Goal: Book appointment/travel/reservation

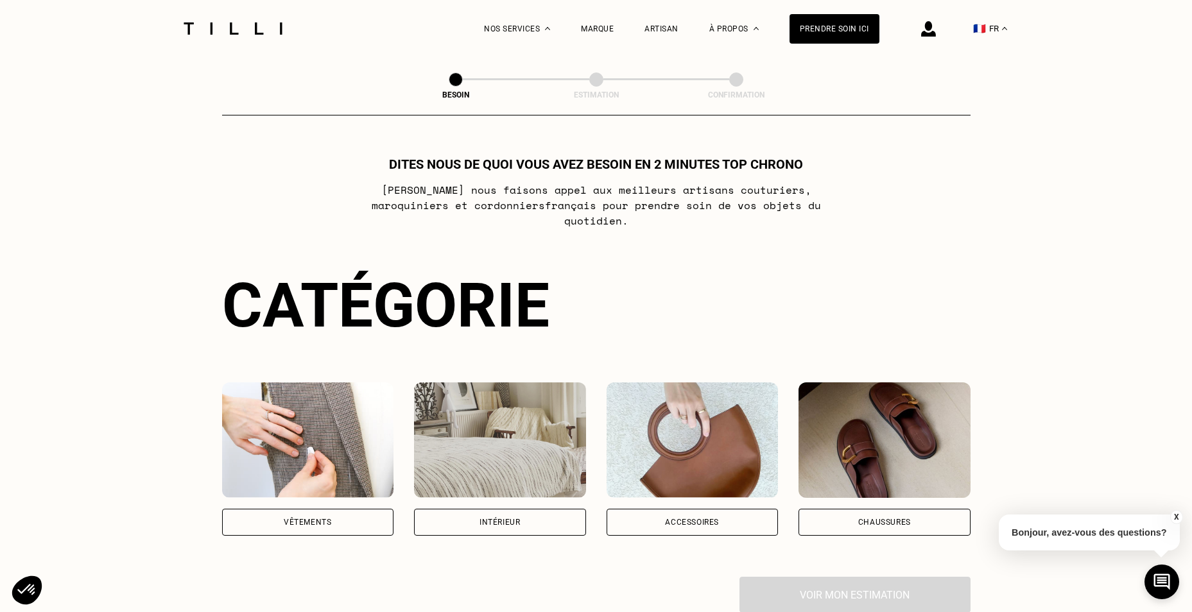
click at [359, 509] on div "Vêtements" at bounding box center [308, 522] width 172 height 27
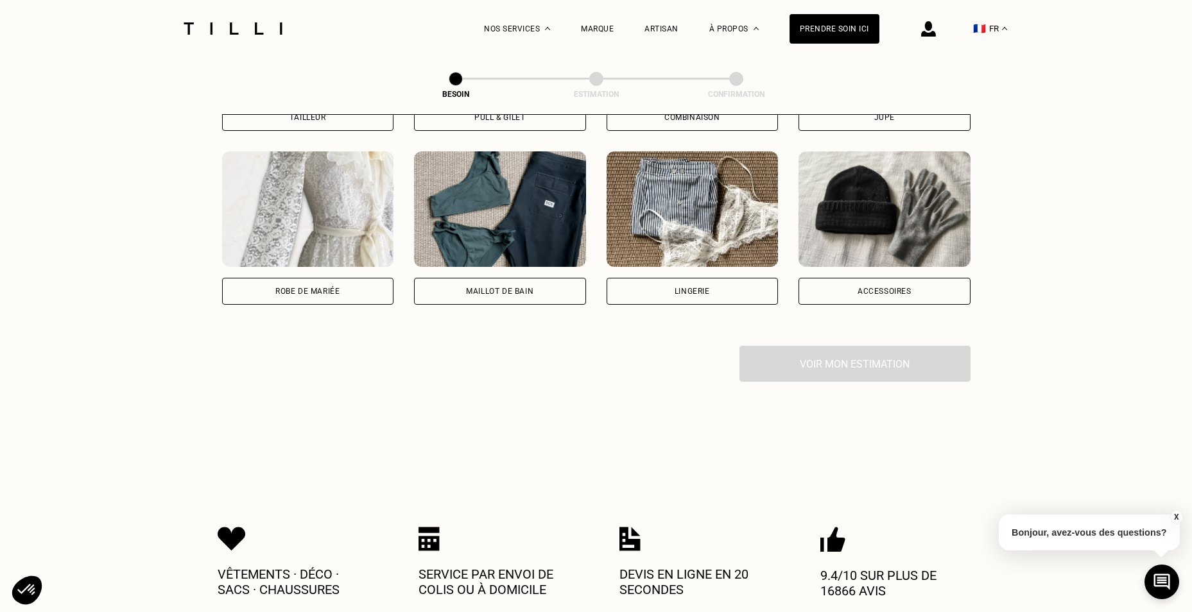
scroll to position [933, 0]
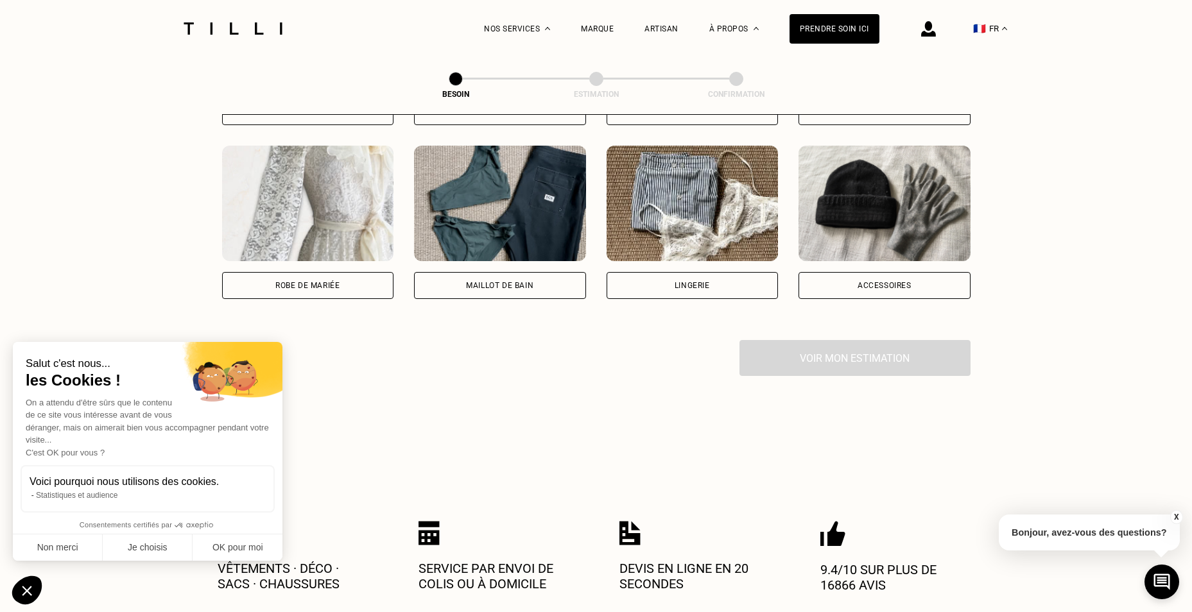
click at [328, 255] on div "Robe de mariée" at bounding box center [308, 222] width 172 height 153
select select "FR"
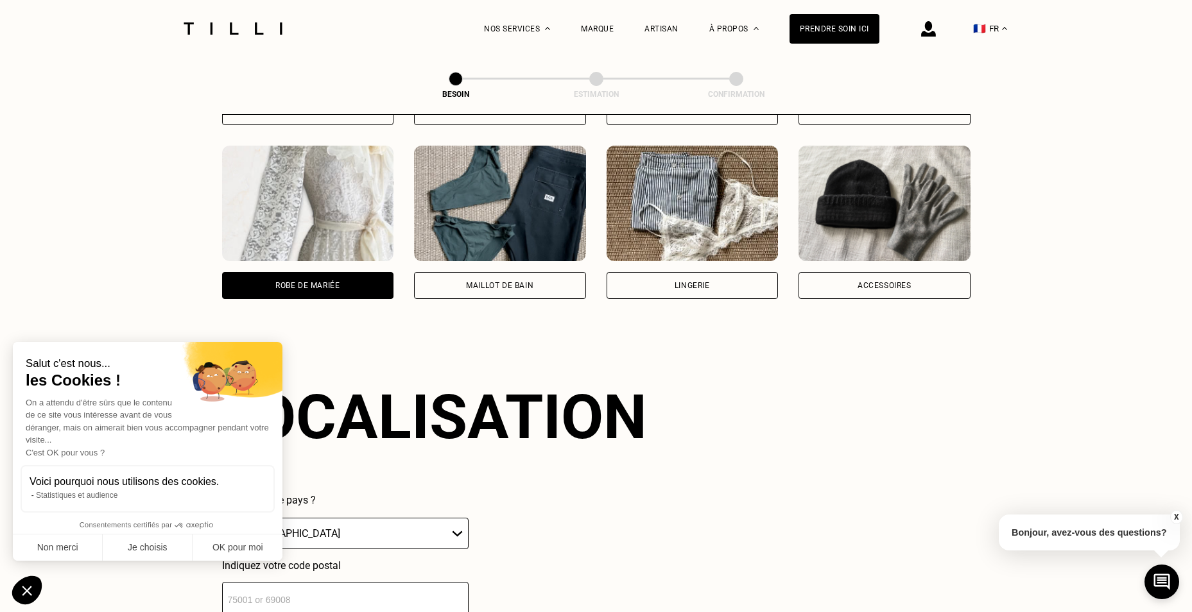
click at [322, 282] on div "Robe de mariée" at bounding box center [307, 286] width 64 height 8
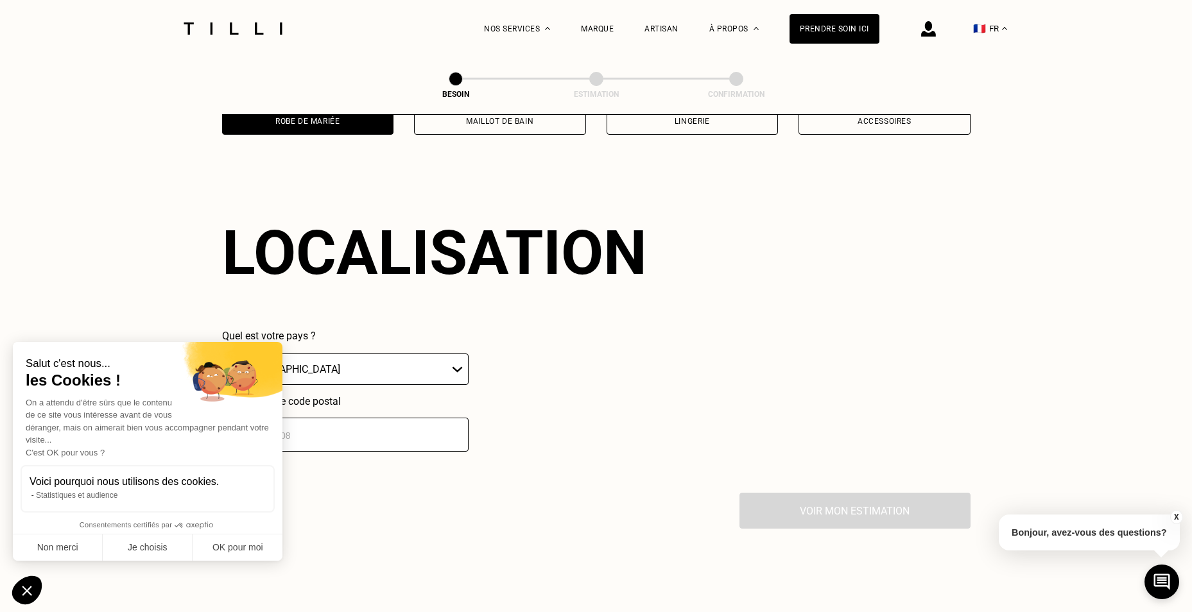
scroll to position [1118, 0]
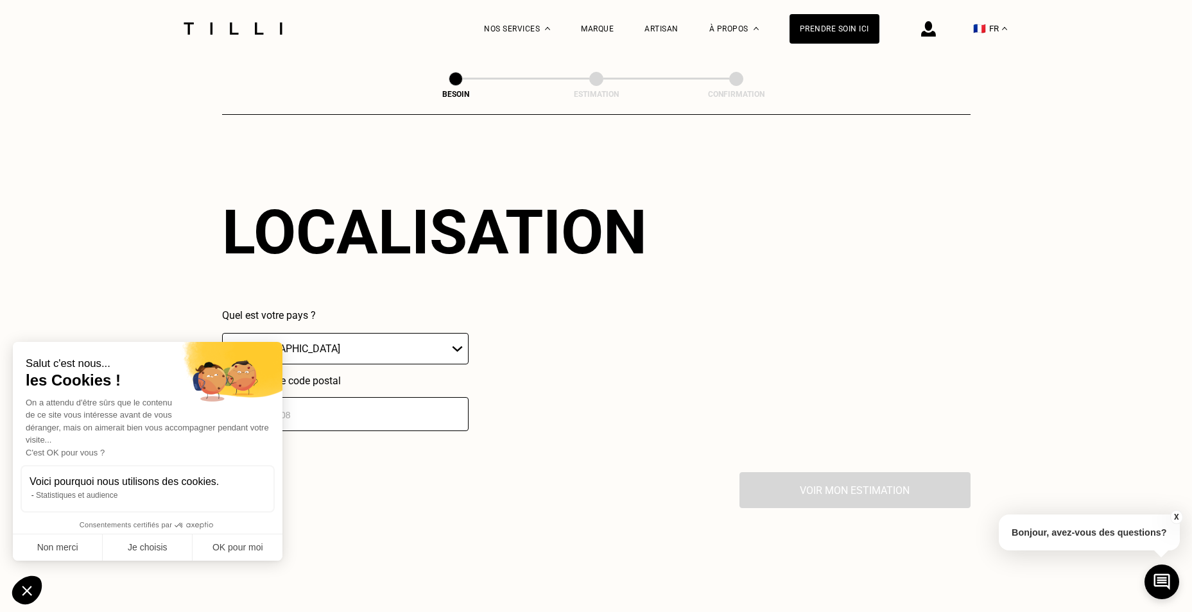
click at [603, 309] on div "Quel est votre pays ? 🇩🇪 [GEOGRAPHIC_DATA] 🇦🇹 [GEOGRAPHIC_DATA] 🇧🇪 [GEOGRAPHIC_…" at bounding box center [434, 370] width 425 height 122
click at [67, 548] on button "Non merci" at bounding box center [58, 548] width 90 height 27
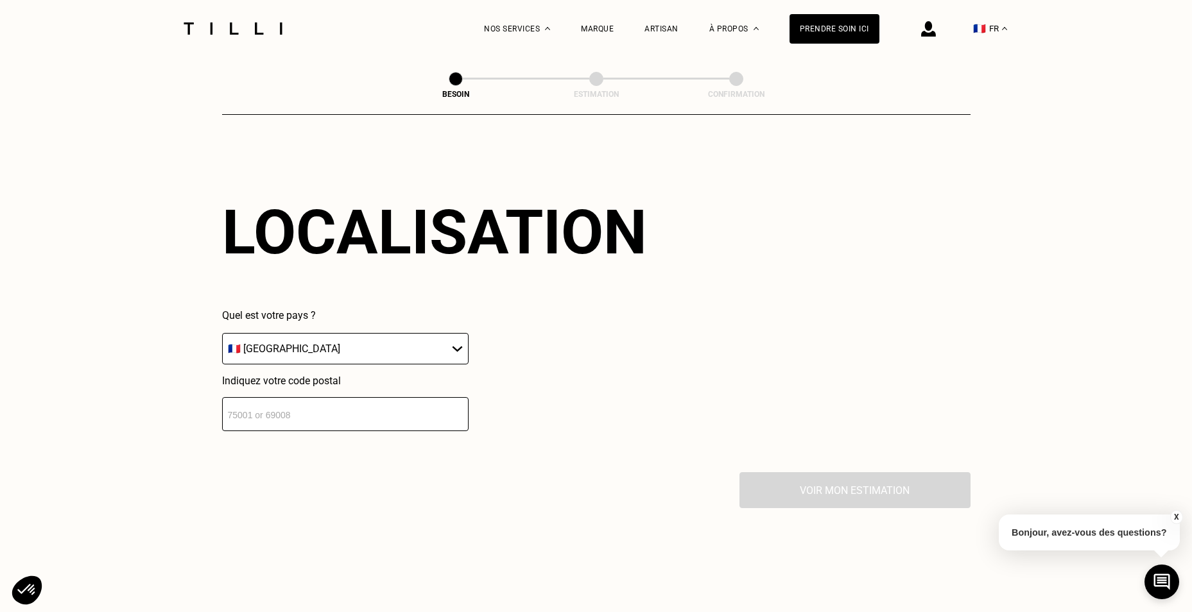
click at [275, 403] on input "number" at bounding box center [345, 414] width 246 height 34
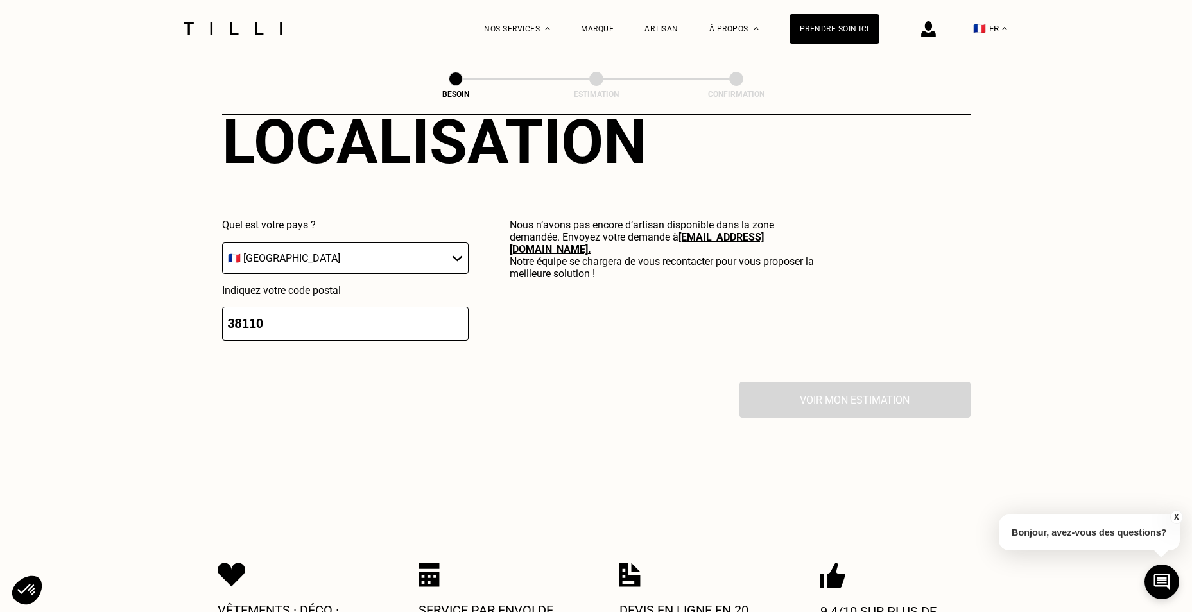
scroll to position [1180, 0]
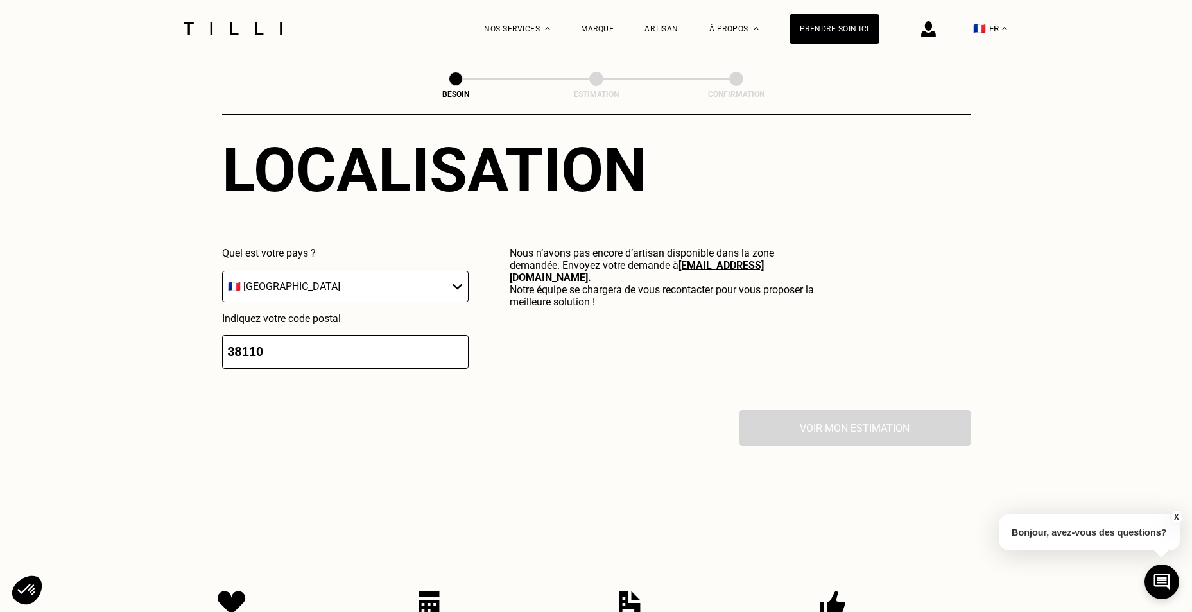
type input "38110"
click at [722, 368] on div "Localisation Quel est votre pays ? 🇩🇪 [GEOGRAPHIC_DATA] 🇦🇹 [GEOGRAPHIC_DATA] 🇧🇪…" at bounding box center [596, 251] width 748 height 317
click at [344, 343] on input "38110" at bounding box center [345, 352] width 246 height 34
drag, startPoint x: 324, startPoint y: 342, endPoint x: 201, endPoint y: 347, distance: 122.7
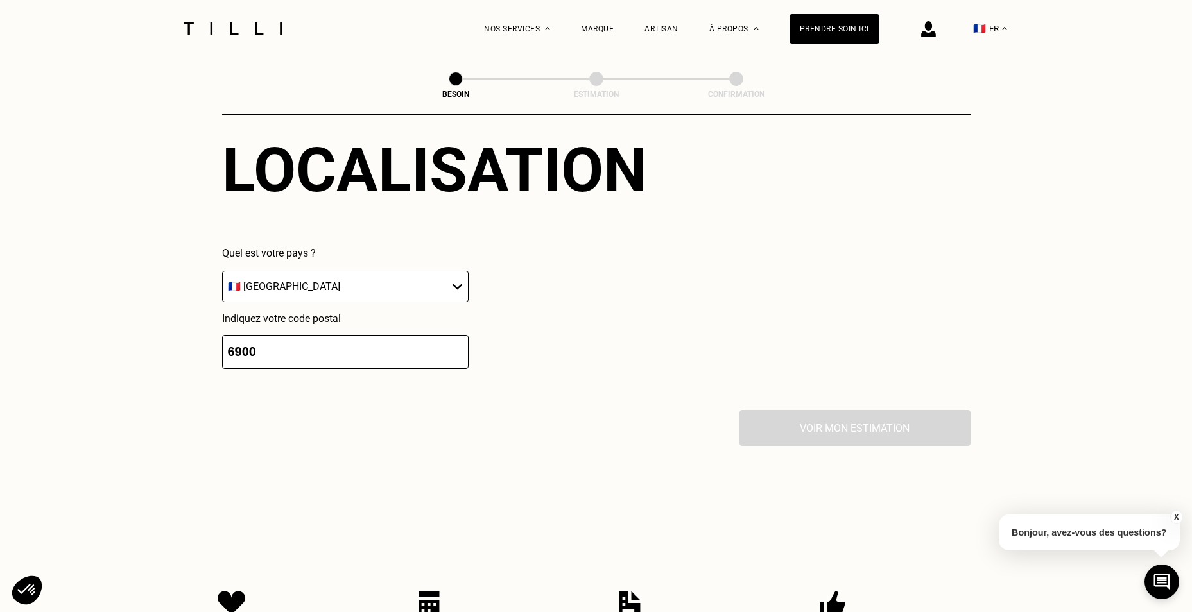
type input "69000"
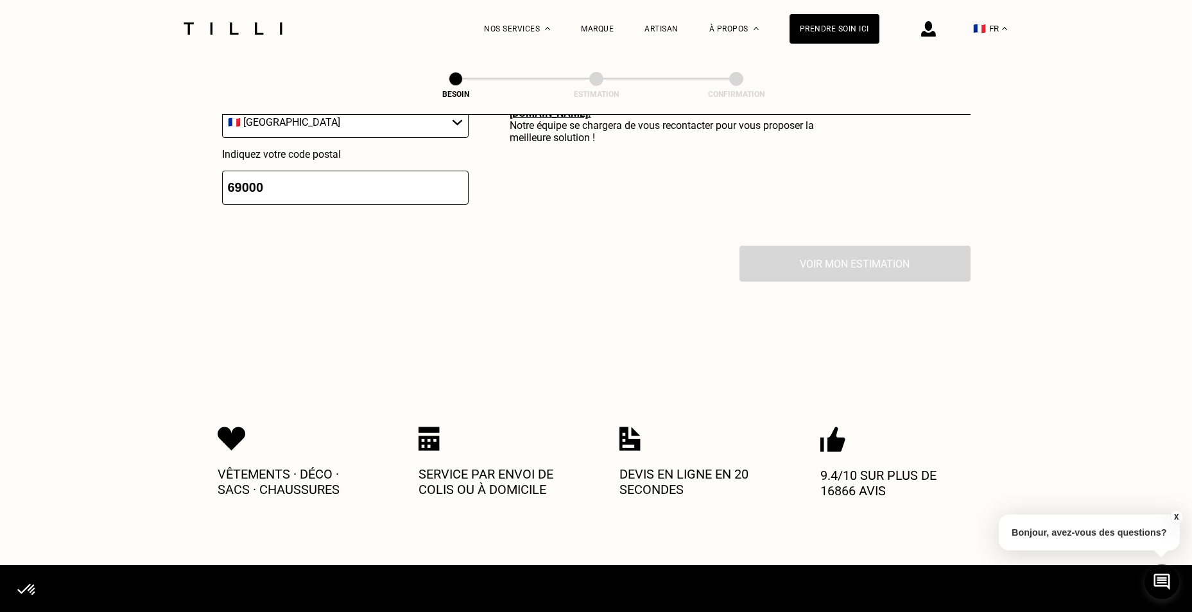
scroll to position [1116, 0]
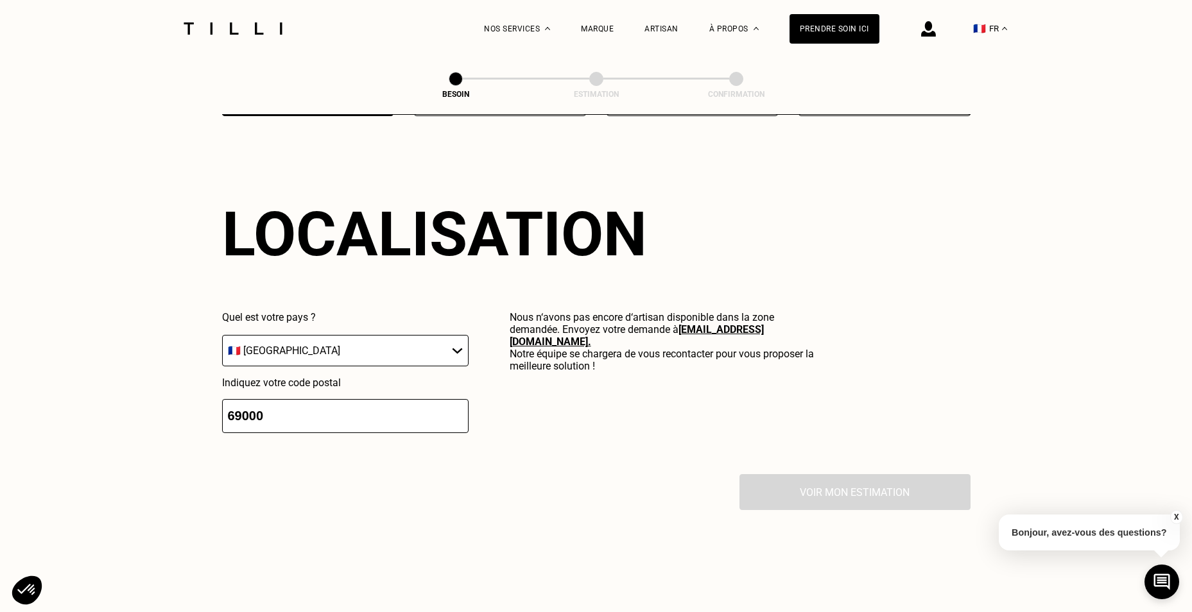
drag, startPoint x: 314, startPoint y: 402, endPoint x: 189, endPoint y: 416, distance: 125.4
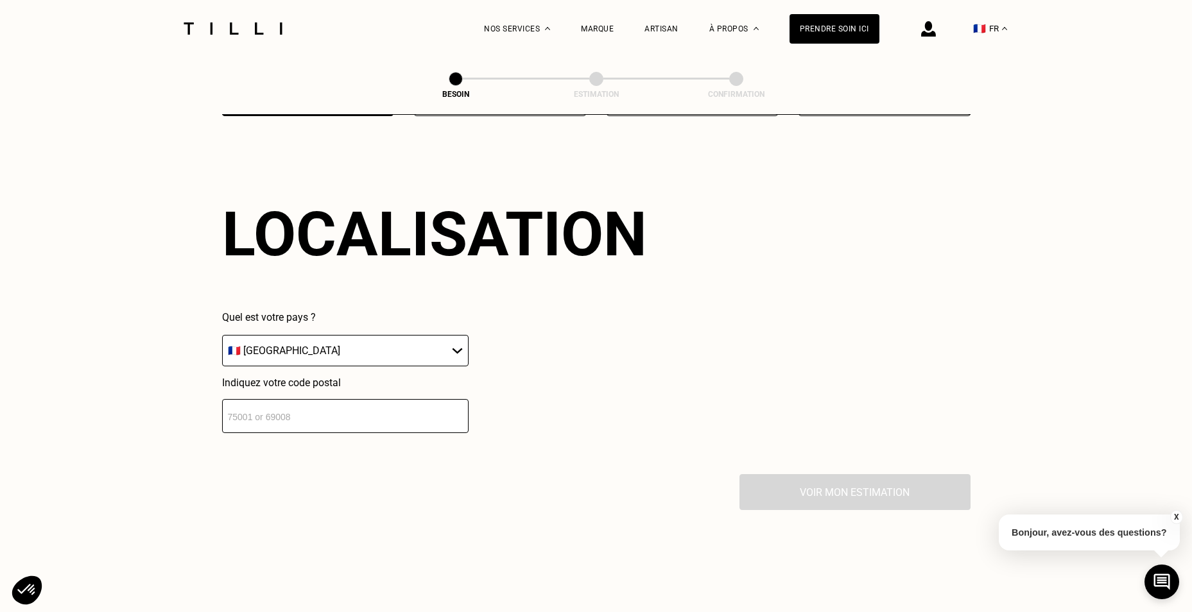
click at [421, 379] on div "Indiquez votre code postal" at bounding box center [345, 405] width 246 height 56
click at [354, 344] on select "🇩🇪 [GEOGRAPHIC_DATA] 🇦🇹 [GEOGRAPHIC_DATA] 🇧🇪 [GEOGRAPHIC_DATA] 🇧🇬 Bulgarie 🇨🇾 C…" at bounding box center [345, 350] width 246 height 31
click at [222, 335] on select "🇩🇪 [GEOGRAPHIC_DATA] 🇦🇹 [GEOGRAPHIC_DATA] 🇧🇪 [GEOGRAPHIC_DATA] 🇧🇬 Bulgarie 🇨🇾 C…" at bounding box center [345, 350] width 246 height 31
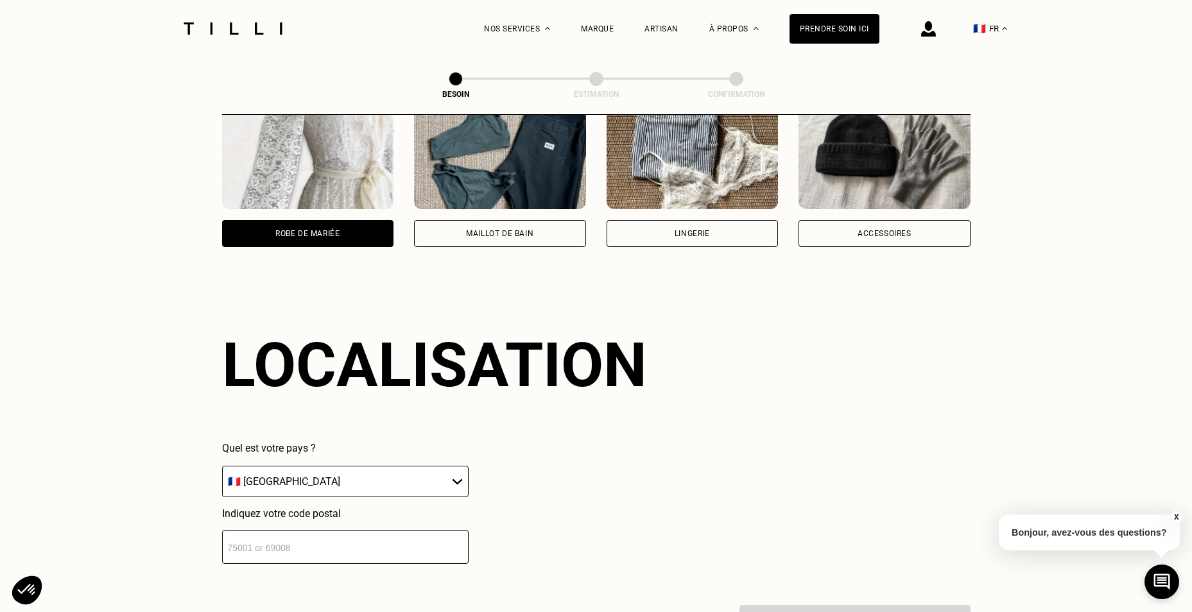
scroll to position [988, 0]
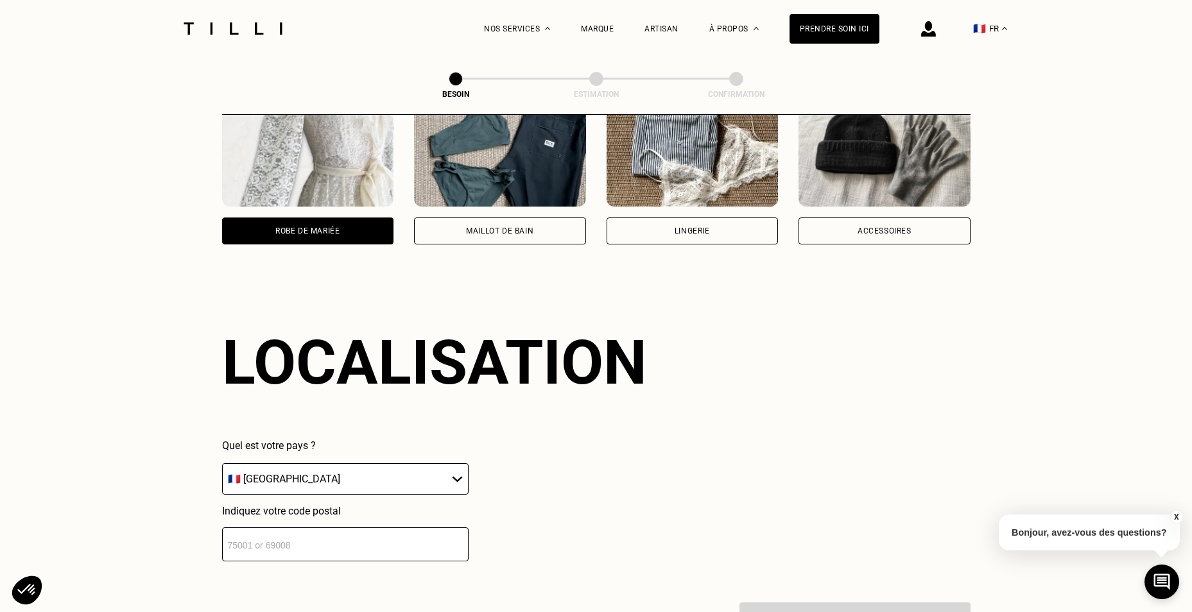
click at [278, 543] on input "number" at bounding box center [345, 544] width 246 height 34
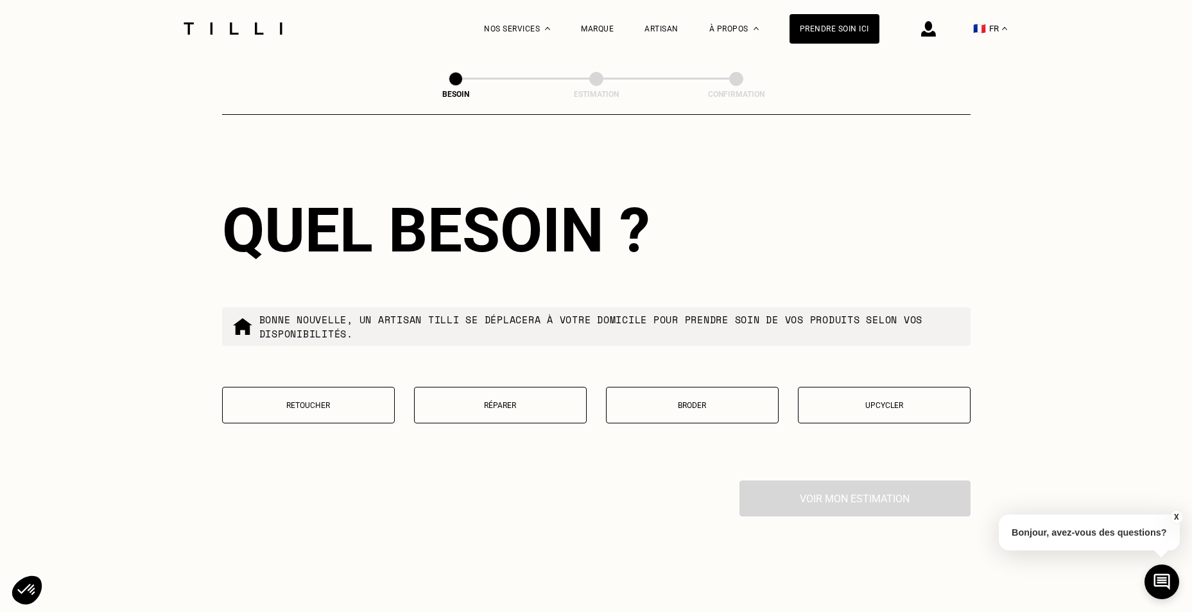
scroll to position [1373, 0]
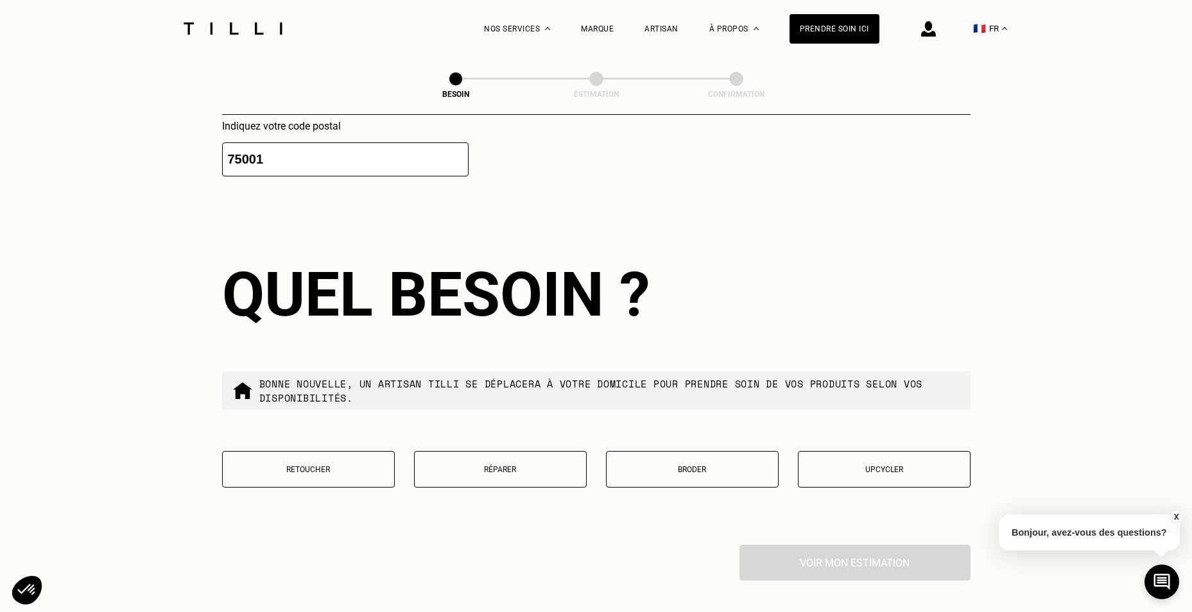
type input "75001"
click at [499, 467] on button "Réparer" at bounding box center [500, 469] width 173 height 37
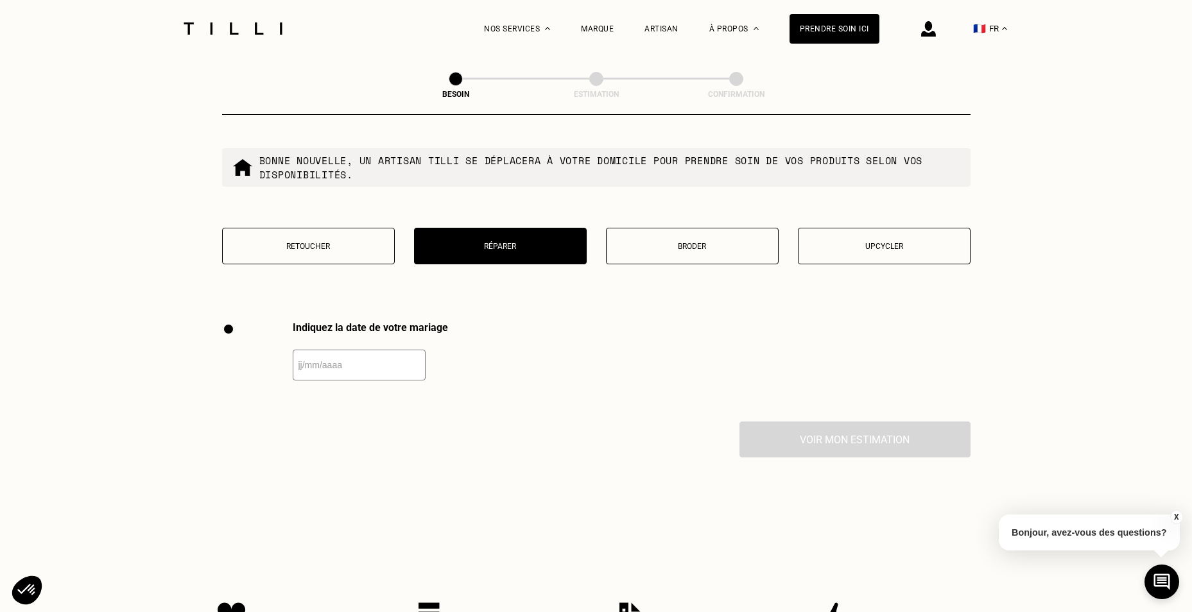
scroll to position [1573, 0]
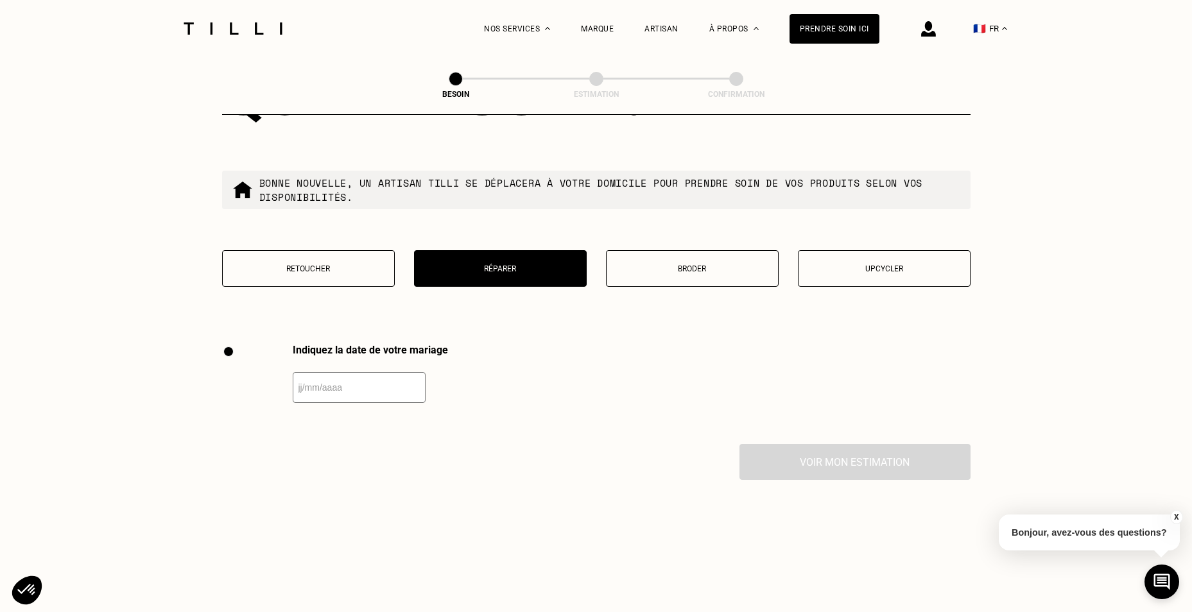
click at [683, 207] on div "Quel besoin ? Bonne nouvelle, un artisan tilli se déplacera à votre domicile po…" at bounding box center [596, 180] width 748 height 327
click at [698, 250] on button "Broder" at bounding box center [692, 268] width 173 height 37
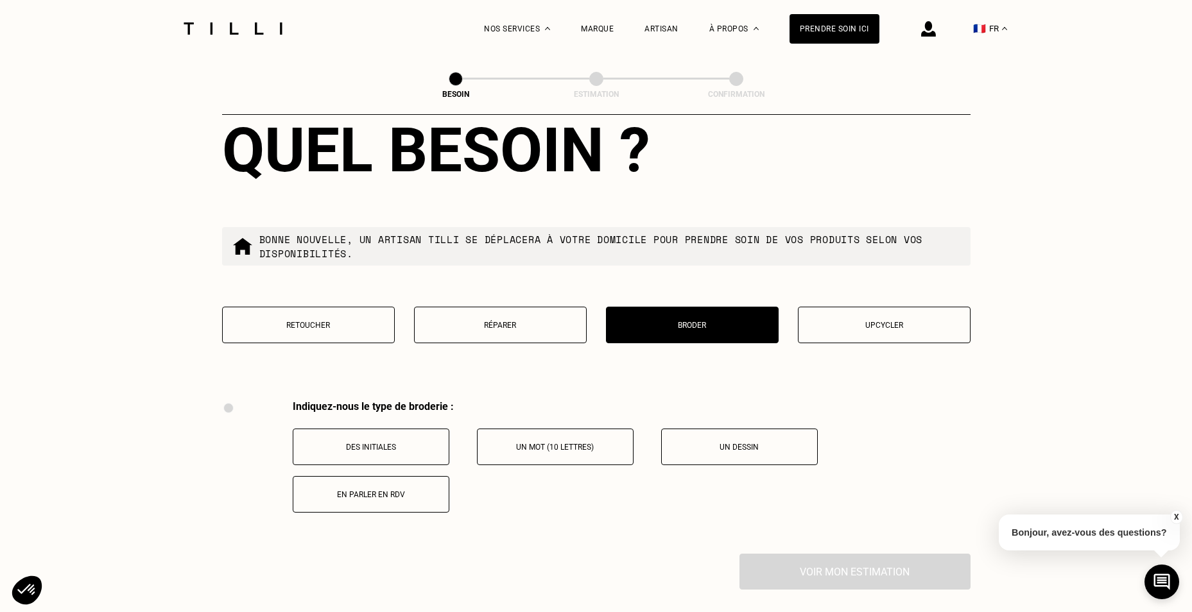
scroll to position [1509, 0]
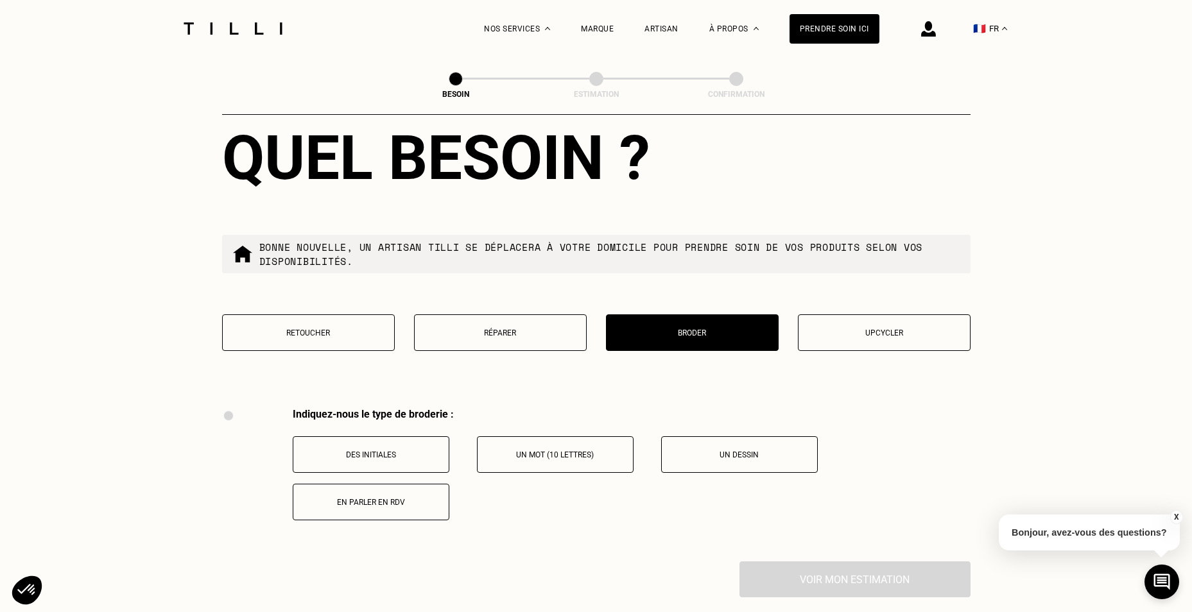
click at [895, 338] on button "Upcycler" at bounding box center [884, 332] width 173 height 37
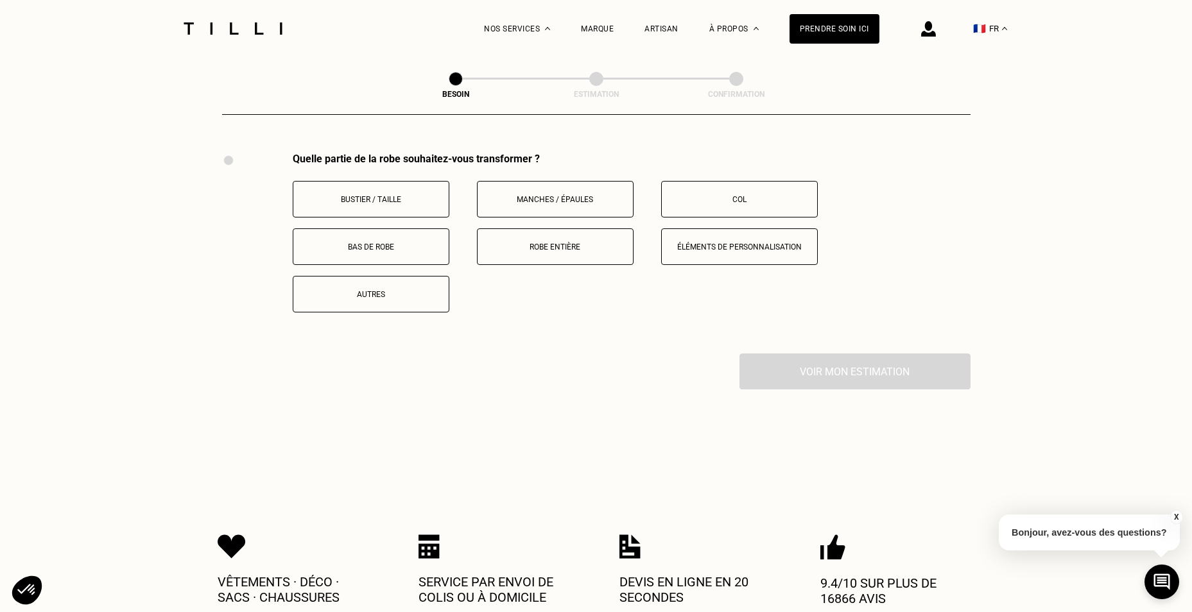
scroll to position [1766, 0]
click at [546, 230] on button "Robe entière" at bounding box center [555, 245] width 157 height 37
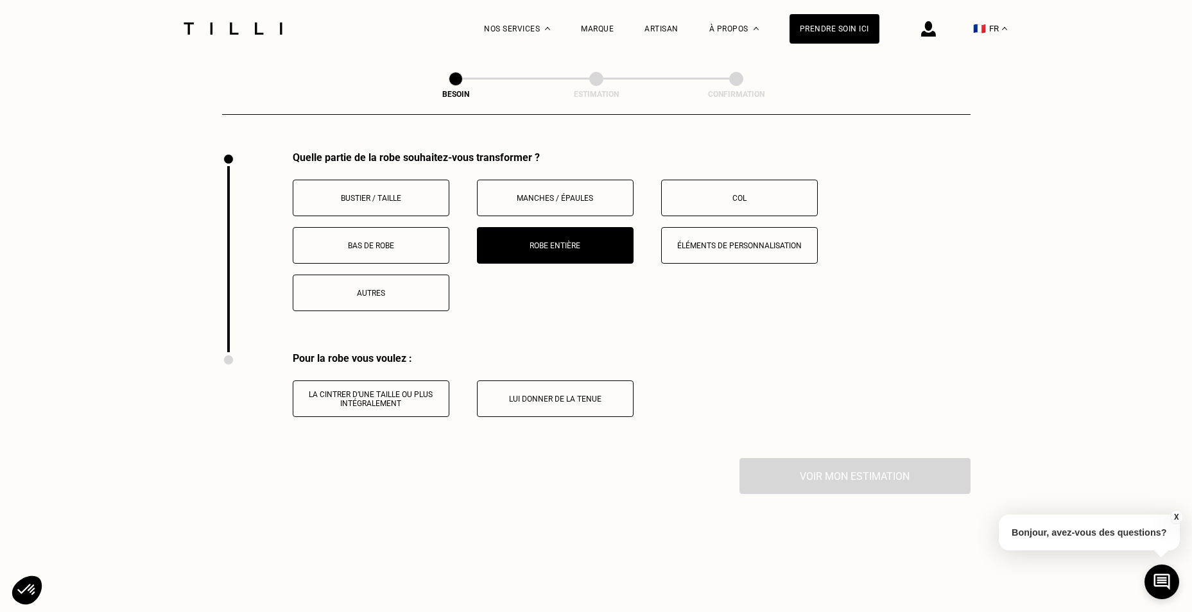
click at [381, 297] on button "Autres" at bounding box center [371, 293] width 157 height 37
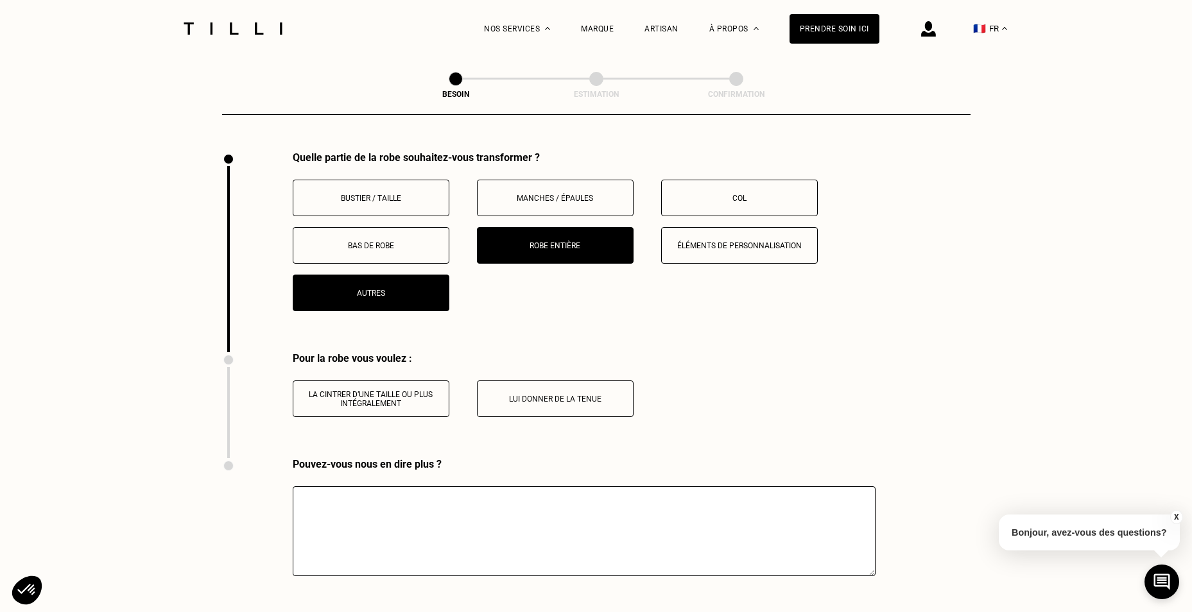
click at [363, 519] on textarea at bounding box center [584, 531] width 583 height 90
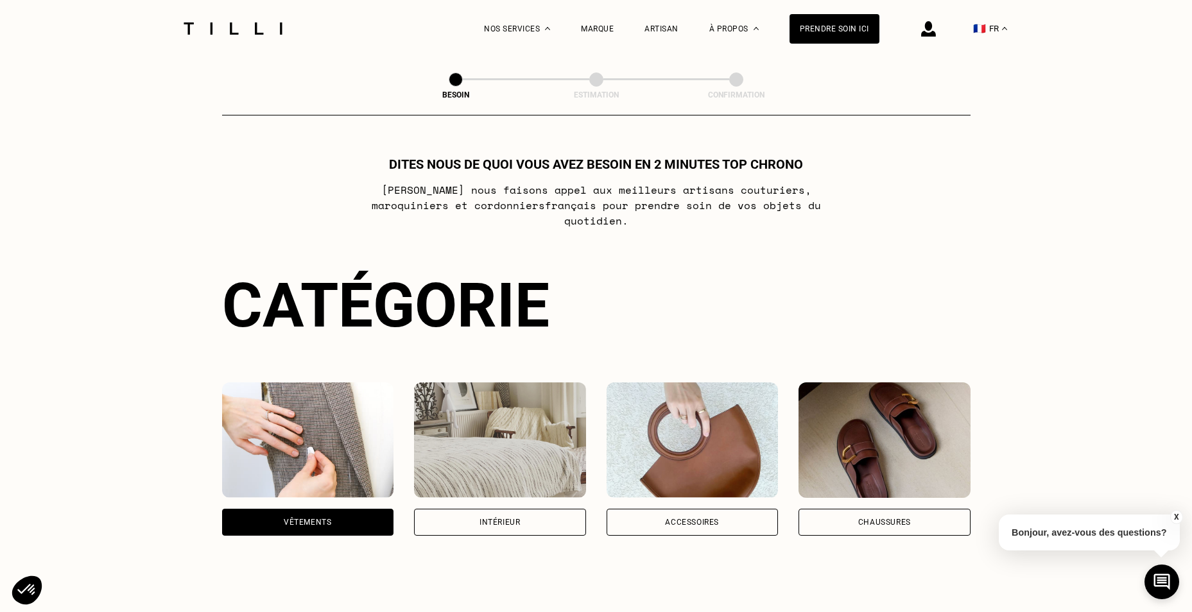
scroll to position [449, 0]
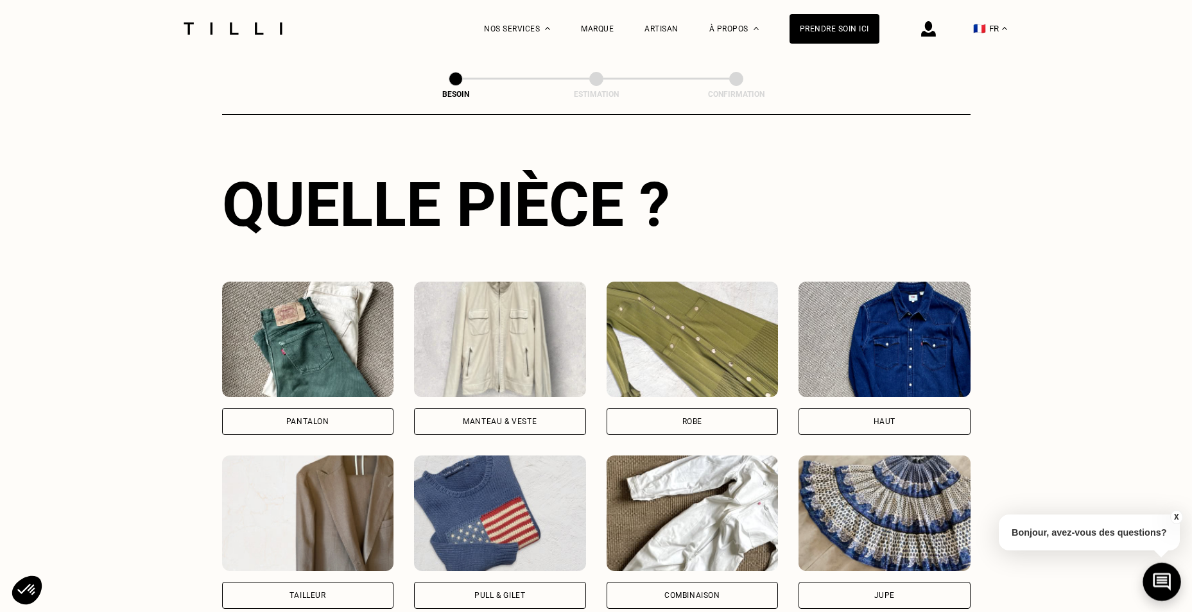
type textarea "Bonjour, Ma rovbe a é"
click at [1145, 579] on button at bounding box center [1161, 582] width 38 height 38
